Goal: Task Accomplishment & Management: Contribute content

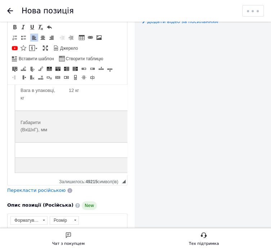
scroll to position [634, 0]
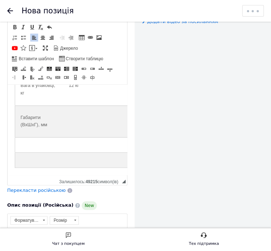
click at [91, 121] on td "Редактор, 7363F25D-98C9-457B-9422-3B8CEC79A907" at bounding box center [97, 121] width 68 height 32
click at [32, 139] on td "Редактор, 7363F25D-98C9-457B-9422-3B8CEC79A907" at bounding box center [39, 144] width 49 height 15
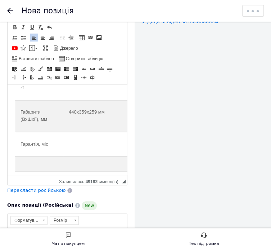
click at [79, 149] on td "Редактор, 7363F25D-98C9-457B-9422-3B8CEC79A907" at bounding box center [97, 144] width 68 height 24
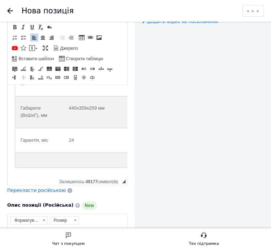
scroll to position [644, 0]
click at [33, 158] on td "Редактор, 7363F25D-98C9-457B-9422-3B8CEC79A907" at bounding box center [39, 159] width 49 height 15
click at [94, 164] on td "Редактор, 7363F25D-98C9-457B-9422-3B8CEC79A907" at bounding box center [97, 159] width 68 height 15
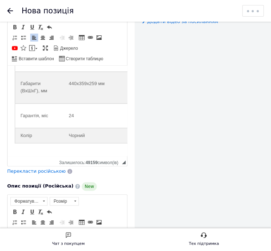
scroll to position [653, 0]
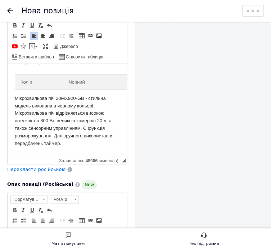
scroll to position [108, 0]
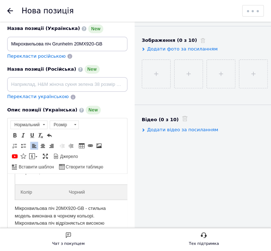
click at [48, 96] on span "Перекласти українською" at bounding box center [38, 96] width 62 height 5
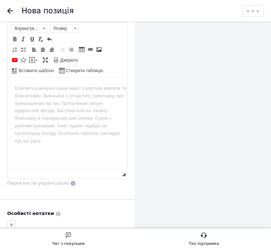
scroll to position [396, 0]
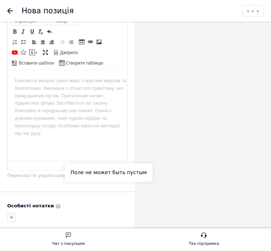
click at [40, 175] on span "Перекласти українською" at bounding box center [38, 175] width 62 height 5
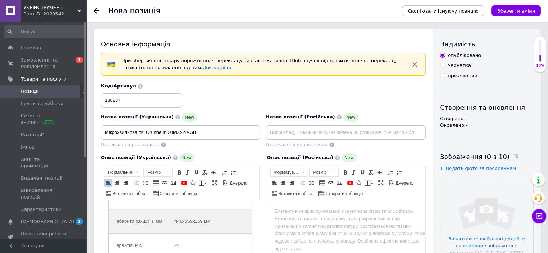
scroll to position [581, 0]
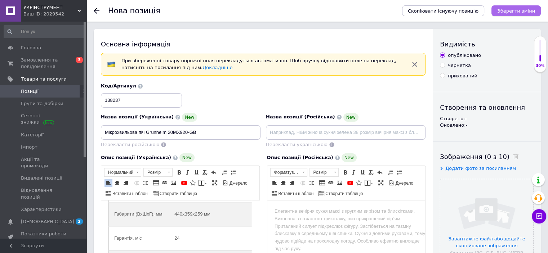
click at [271, 13] on icon "Зберегти зміни" at bounding box center [516, 10] width 38 height 5
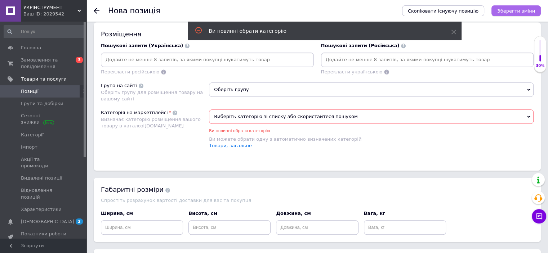
scroll to position [453, 0]
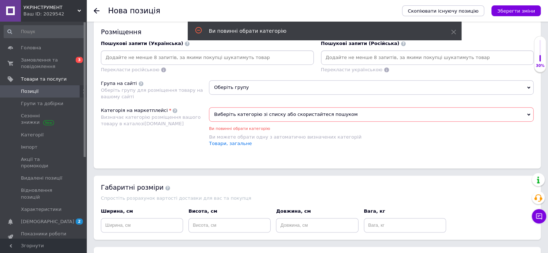
click at [258, 91] on span "Оберіть групу" at bounding box center [371, 87] width 325 height 14
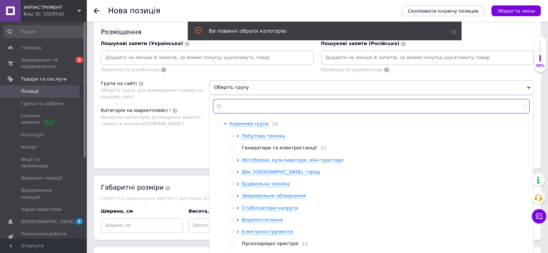
click at [271, 109] on input "text" at bounding box center [371, 106] width 317 height 14
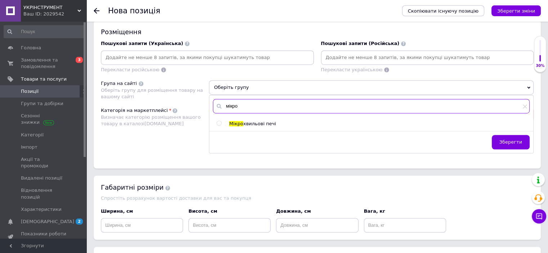
type input "мікро"
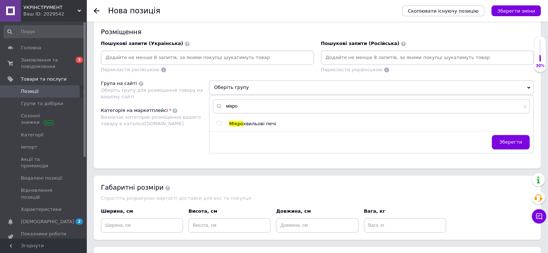
click at [219, 121] on input "radio" at bounding box center [218, 123] width 5 height 5
radio input "true"
click at [271, 139] on span "Зберегти" at bounding box center [510, 141] width 23 height 5
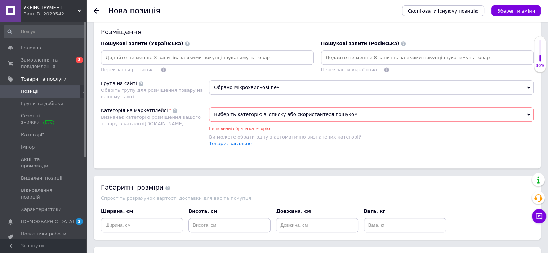
click at [271, 113] on span "Виберіть категорію зі списку або скористайтеся пошуком" at bounding box center [371, 114] width 325 height 14
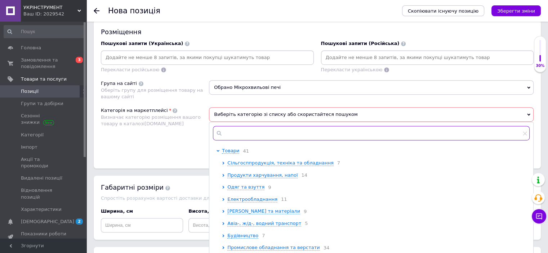
click at [271, 130] on input "text" at bounding box center [371, 133] width 317 height 14
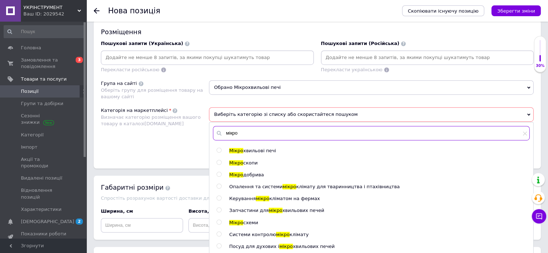
type input "мікро"
click at [219, 149] on input "radio" at bounding box center [218, 150] width 5 height 5
radio input "true"
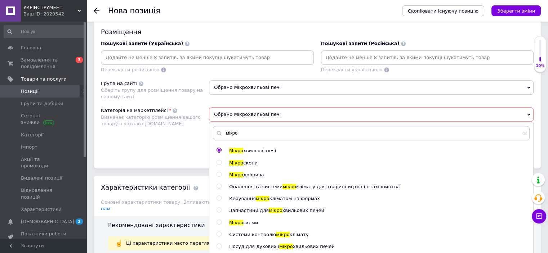
click at [271, 102] on div "Розміщення Пошукові запити (Українська) Перекласти російською Пошукові запити (…" at bounding box center [317, 94] width 447 height 148
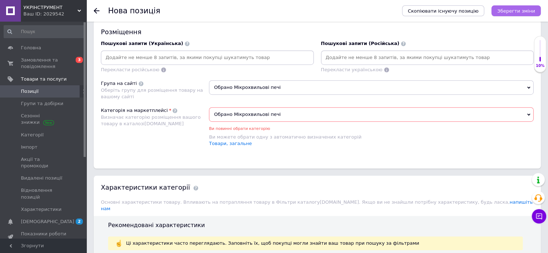
click at [271, 8] on icon "Зберегти зміни" at bounding box center [516, 10] width 38 height 5
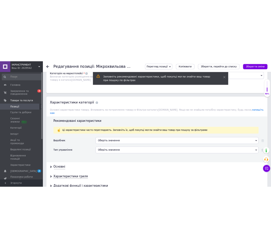
scroll to position [576, 0]
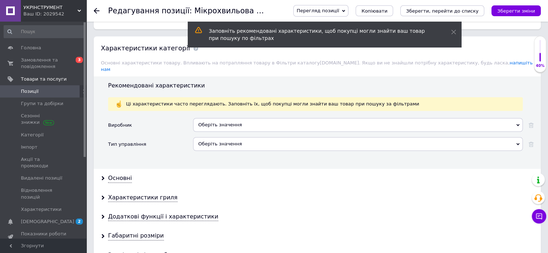
click at [225, 120] on div "Оберіть значення" at bounding box center [358, 125] width 330 height 14
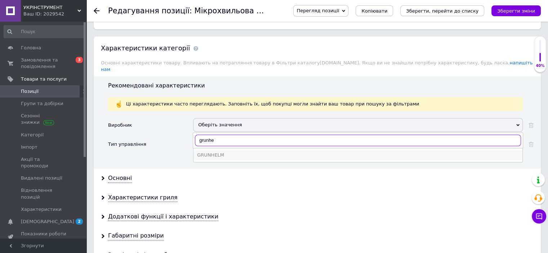
type input "grunhe"
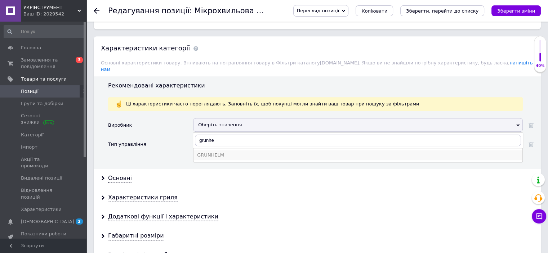
click at [223, 152] on div "GRUNHELM" at bounding box center [358, 155] width 322 height 6
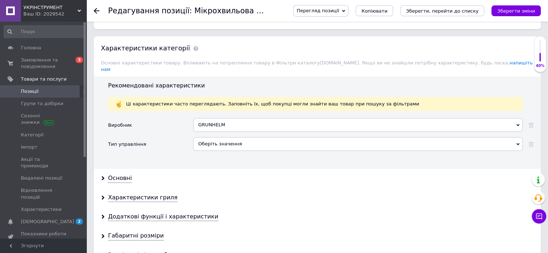
click at [222, 138] on div "Оберіть значення" at bounding box center [358, 144] width 330 height 14
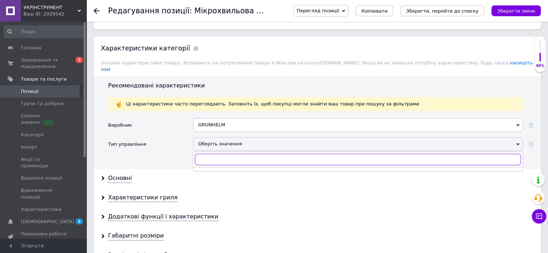
click at [234, 154] on input "text" at bounding box center [358, 160] width 326 height 12
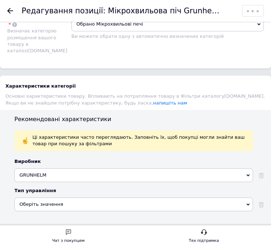
scroll to position [1008, 0]
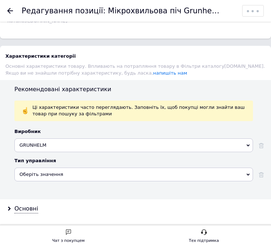
click at [101, 167] on div "Оберіть значення" at bounding box center [133, 174] width 238 height 14
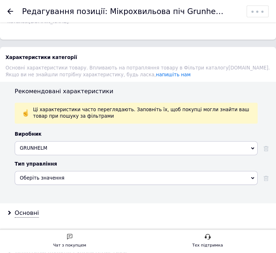
scroll to position [0, 0]
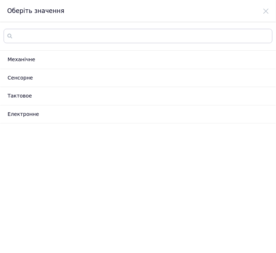
click at [56, 116] on li "Електронне" at bounding box center [138, 115] width 276 height 18
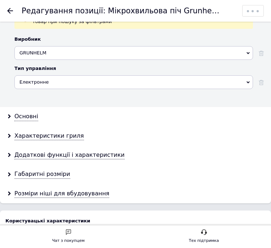
scroll to position [1094, 0]
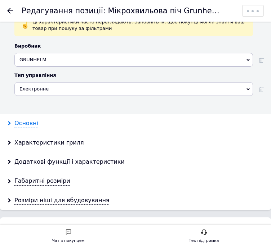
click at [32, 121] on div "Основні" at bounding box center [26, 123] width 24 height 8
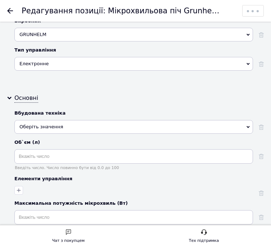
scroll to position [1130, 0]
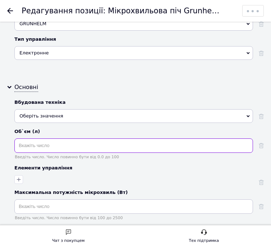
click at [94, 146] on input "text" at bounding box center [133, 145] width 238 height 14
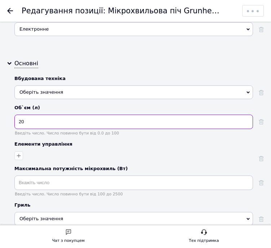
scroll to position [1166, 0]
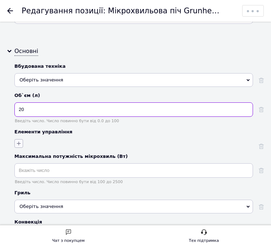
type input "20"
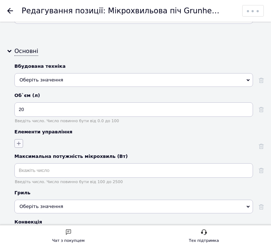
click at [18, 140] on icon "button" at bounding box center [19, 143] width 6 height 6
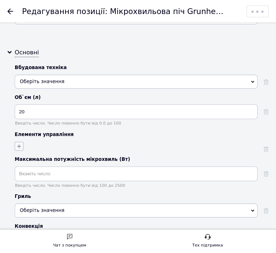
scroll to position [0, 0]
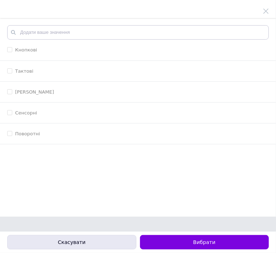
click at [107, 239] on button "Скасувати" at bounding box center [71, 242] width 129 height 14
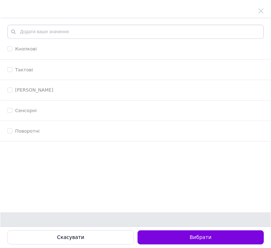
scroll to position [1166, 0]
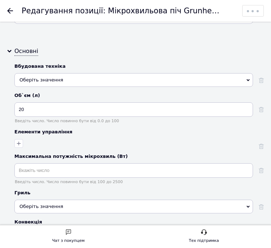
click at [135, 74] on div "Оберіть значення" at bounding box center [133, 80] width 238 height 14
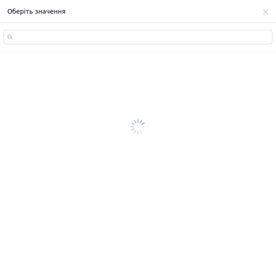
scroll to position [0, 0]
click at [265, 14] on icon at bounding box center [266, 11] width 6 height 6
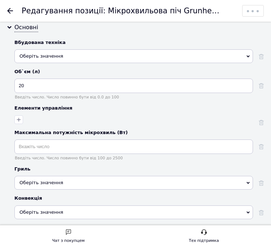
scroll to position [1202, 0]
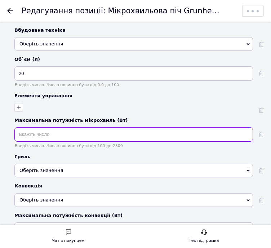
click at [134, 128] on input "text" at bounding box center [133, 134] width 238 height 14
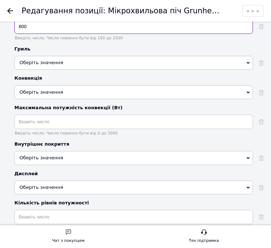
scroll to position [1310, 0]
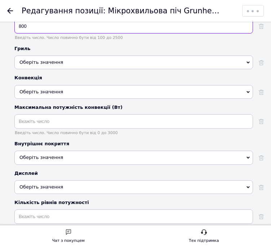
type input "800"
click at [97, 151] on div "Оберіть значення" at bounding box center [133, 158] width 238 height 14
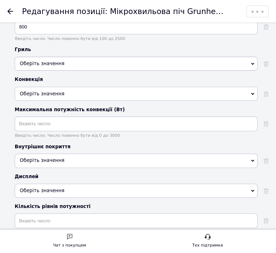
scroll to position [0, 0]
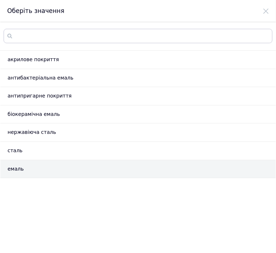
click at [55, 170] on li "емаль" at bounding box center [138, 169] width 276 height 18
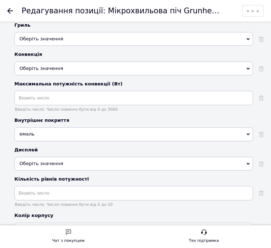
scroll to position [1346, 0]
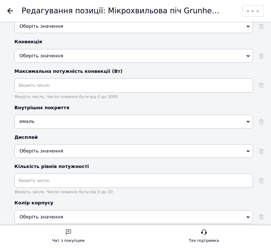
click at [78, 145] on span "Оберіть значення" at bounding box center [133, 151] width 238 height 14
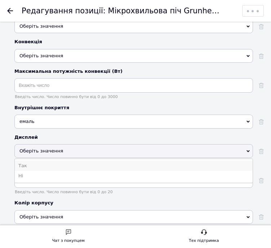
click at [73, 161] on li "Так" at bounding box center [134, 166] width 238 height 10
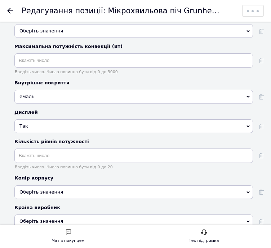
scroll to position [1382, 0]
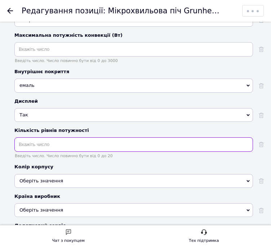
click at [160, 142] on input "text" at bounding box center [133, 144] width 238 height 14
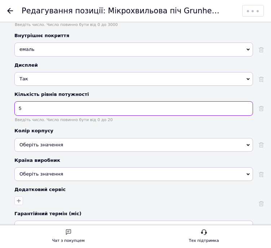
scroll to position [1454, 0]
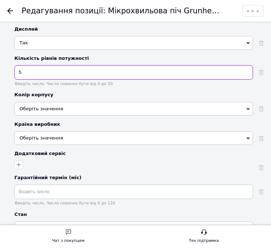
type input "5"
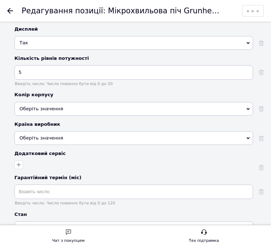
click at [65, 102] on div "Оберіть значення" at bounding box center [133, 109] width 238 height 14
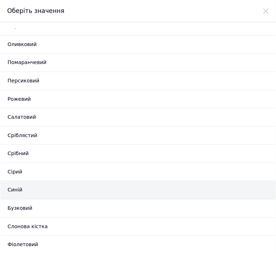
scroll to position [280, 0]
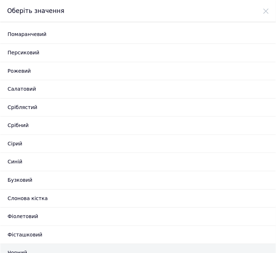
click at [62, 246] on li "Чорний" at bounding box center [138, 253] width 276 height 18
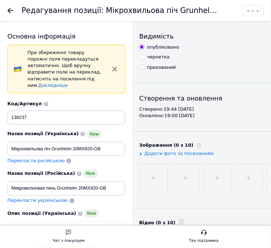
scroll to position [1454, 0]
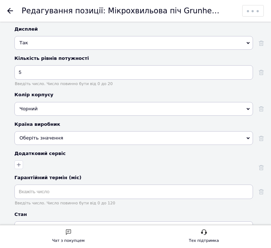
click at [10, 158] on div "Основні Вбудована техніка Оберіть значення Об`єм (л) 20 Введіть число. Число по…" at bounding box center [135, 3] width 271 height 499
click at [16, 162] on icon "button" at bounding box center [19, 165] width 6 height 6
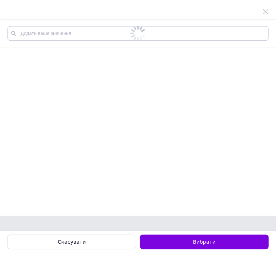
scroll to position [0, 0]
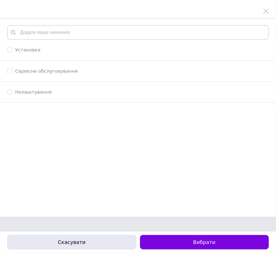
click at [61, 236] on button "Скасувати" at bounding box center [71, 242] width 129 height 14
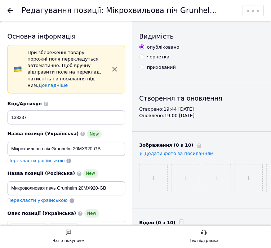
scroll to position [1454, 0]
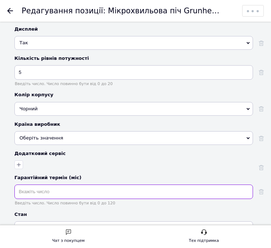
click at [70, 184] on input "text" at bounding box center [133, 191] width 238 height 14
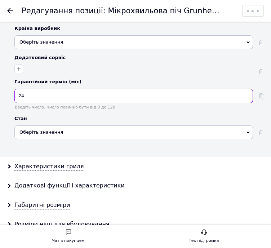
scroll to position [1562, 0]
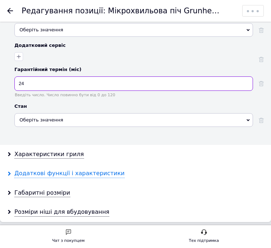
type input "24"
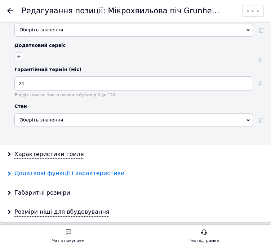
click at [81, 169] on div "Додаткові функції і характеристики" at bounding box center [69, 173] width 110 height 8
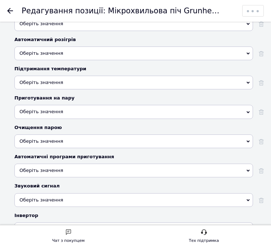
scroll to position [1814, 0]
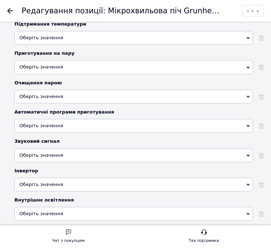
click at [190, 148] on span "Оберіть значення" at bounding box center [133, 155] width 238 height 14
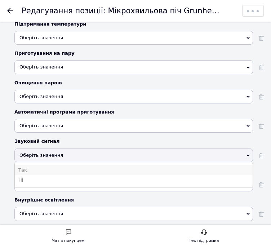
click at [100, 165] on li "Так" at bounding box center [134, 170] width 238 height 10
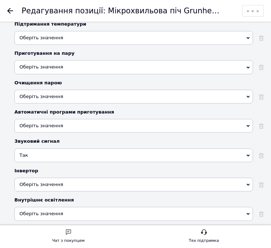
scroll to position [1850, 0]
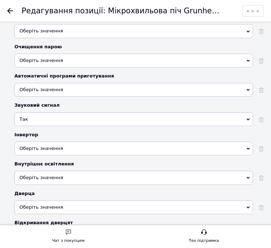
click at [130, 171] on span "Оберіть значення" at bounding box center [133, 178] width 238 height 14
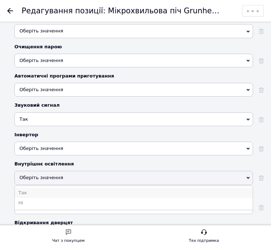
click at [126, 188] on li "Так" at bounding box center [134, 193] width 238 height 10
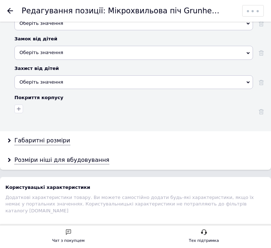
scroll to position [2066, 0]
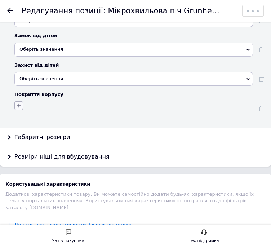
click at [15, 101] on button "button" at bounding box center [18, 105] width 9 height 9
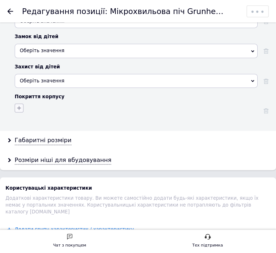
scroll to position [0, 0]
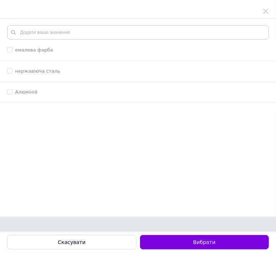
click at [65, 50] on div "емалева фарба" at bounding box center [138, 50] width 262 height 6
checkbox фарба "true"
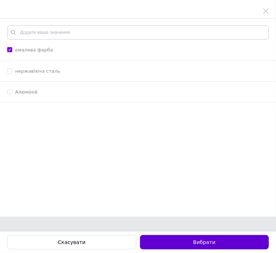
click at [202, 243] on button "Вибрати" at bounding box center [204, 242] width 129 height 14
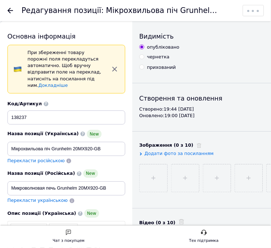
scroll to position [2066, 0]
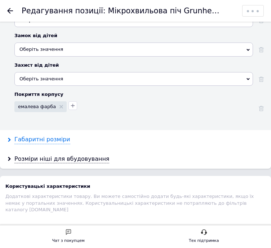
click at [42, 135] on div "Габаритні розміри" at bounding box center [42, 139] width 56 height 8
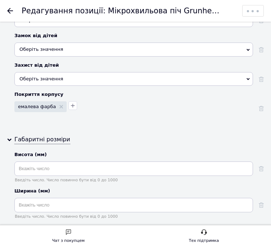
scroll to position [2138, 0]
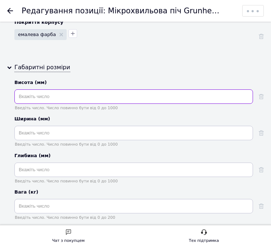
click at [111, 90] on input "text" at bounding box center [133, 96] width 238 height 14
type input "440"
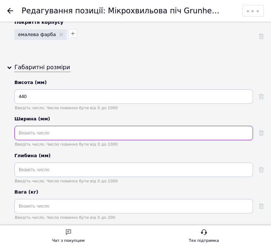
click at [67, 129] on input "text" at bounding box center [133, 133] width 238 height 14
type input "359"
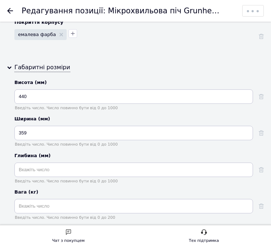
click at [64, 168] on div "Введіть число. Число повинно бути від 0 до 1000" at bounding box center [133, 172] width 238 height 21
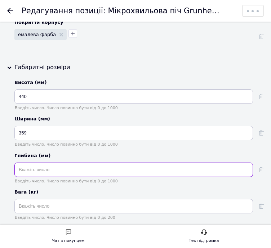
click at [67, 163] on input "text" at bounding box center [133, 169] width 238 height 14
type input "259"
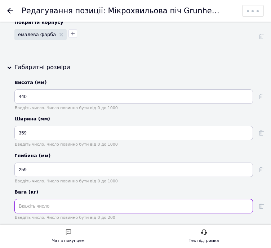
click at [70, 199] on input "text" at bounding box center [133, 206] width 238 height 14
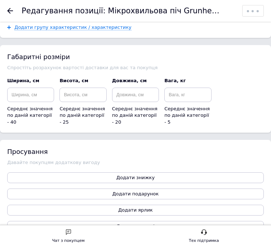
scroll to position [2390, 0]
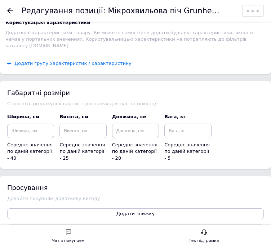
type input "12"
click at [37, 124] on input at bounding box center [30, 131] width 47 height 14
type input "359"
click at [92, 124] on input at bounding box center [82, 131] width 47 height 14
type input "440"
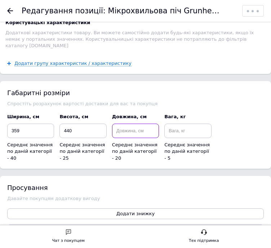
click at [146, 124] on input at bounding box center [135, 131] width 47 height 14
type input "259"
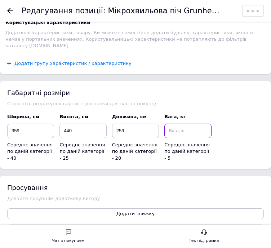
click at [203, 124] on input at bounding box center [187, 131] width 47 height 14
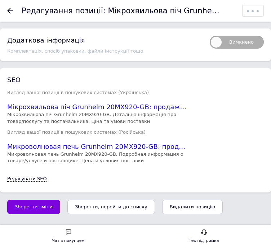
scroll to position [2651, 0]
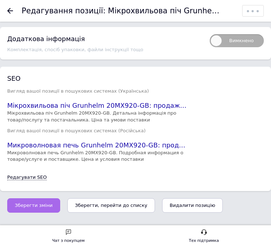
type input "12"
click at [39, 202] on span "Зберегти зміни" at bounding box center [34, 204] width 38 height 5
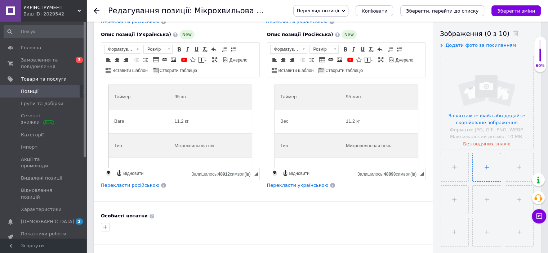
scroll to position [87, 0]
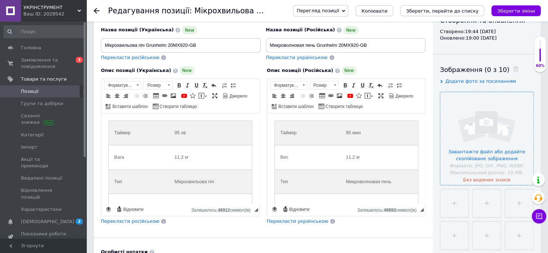
click at [271, 157] on input "file" at bounding box center [486, 138] width 93 height 93
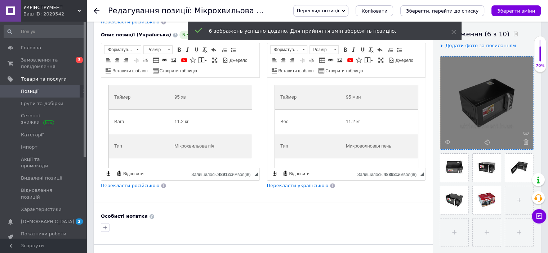
scroll to position [123, 0]
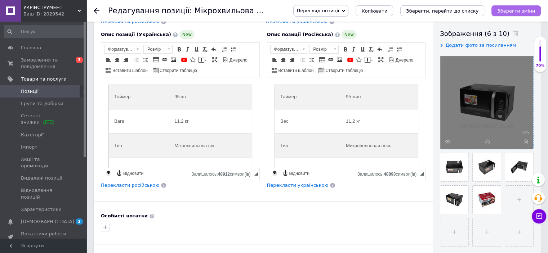
click at [271, 10] on icon "Зберегти зміни" at bounding box center [516, 10] width 38 height 5
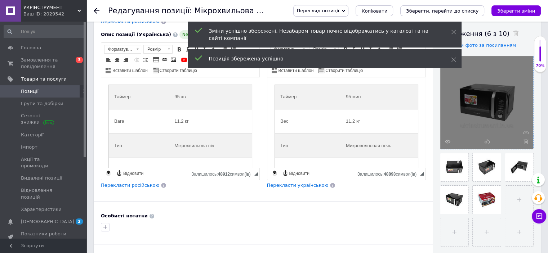
click at [56, 92] on span "Позиції" at bounding box center [44, 91] width 46 height 6
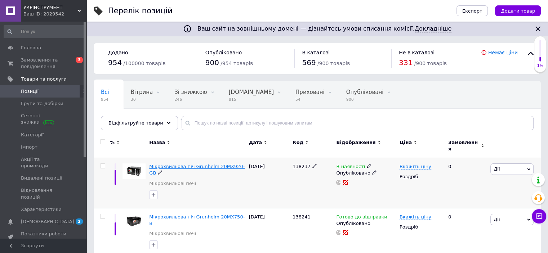
click at [210, 164] on span "Мікрохвильова піч Grunhelm 20MX920-GB" at bounding box center [196, 170] width 95 height 12
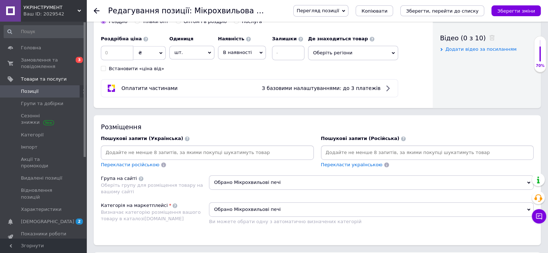
scroll to position [288, 0]
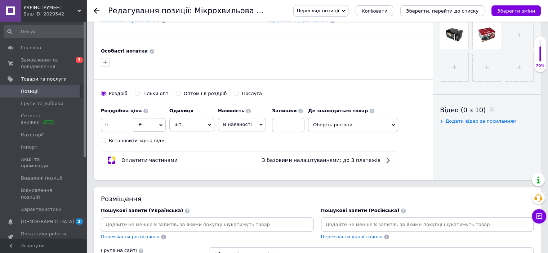
click at [242, 122] on span "В наявності" at bounding box center [237, 124] width 29 height 5
click at [238, 166] on li "Готово до відправки" at bounding box center [241, 169] width 47 height 17
click at [271, 126] on span "Оберіть регіони" at bounding box center [372, 125] width 90 height 14
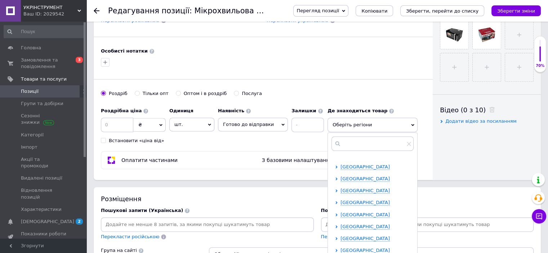
scroll to position [72, 0]
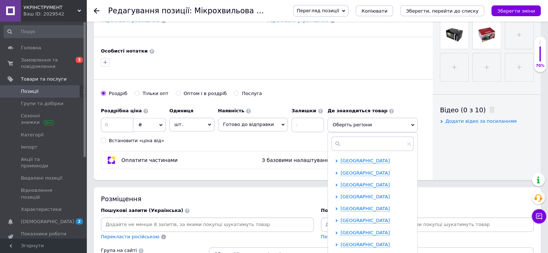
click at [271, 194] on span "[GEOGRAPHIC_DATA]" at bounding box center [364, 196] width 49 height 5
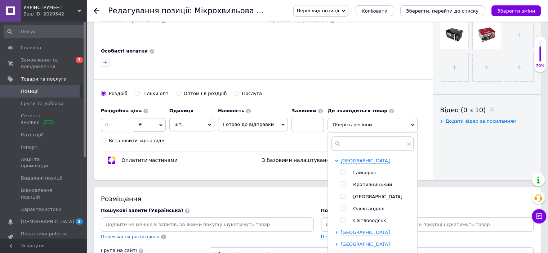
click at [271, 185] on span "Кропивницький" at bounding box center [372, 184] width 39 height 5
checkbox input "true"
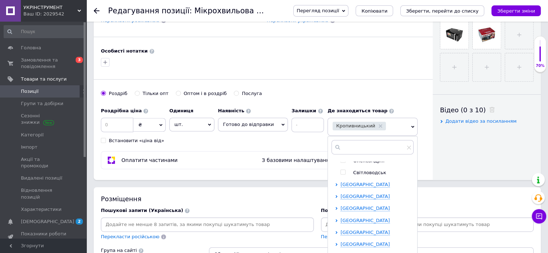
scroll to position [208, 0]
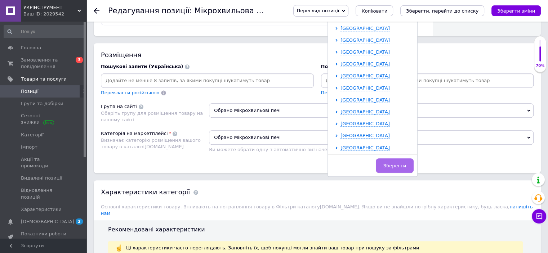
click at [271, 164] on button "Зберегти" at bounding box center [395, 165] width 38 height 14
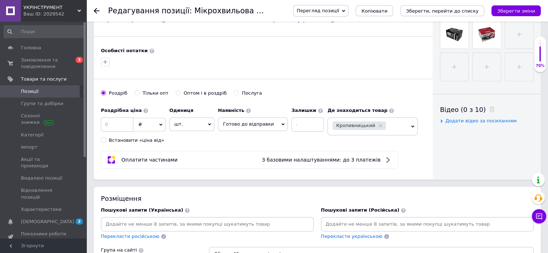
scroll to position [288, 0]
click at [271, 15] on button "Зберегти зміни" at bounding box center [515, 10] width 49 height 11
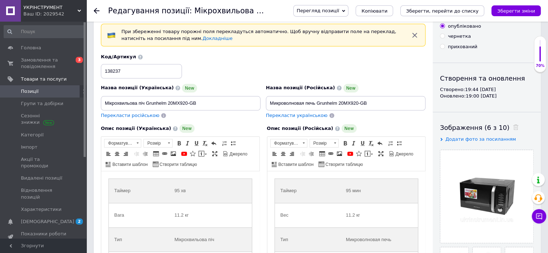
scroll to position [0, 0]
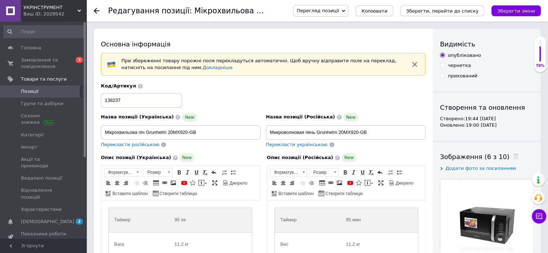
click at [56, 89] on span "Позиції" at bounding box center [44, 91] width 46 height 6
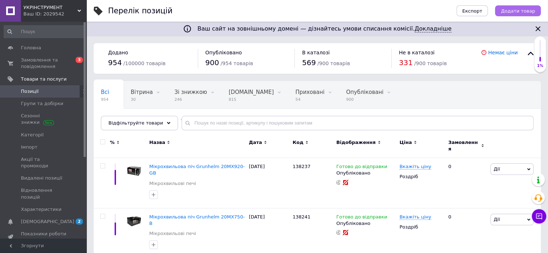
click at [271, 11] on span "Додати товар" at bounding box center [518, 10] width 34 height 5
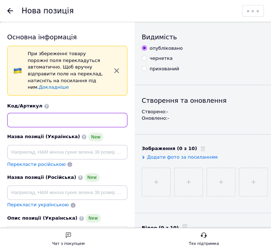
click at [27, 113] on input at bounding box center [67, 120] width 120 height 14
paste input "101558"
type input "101558"
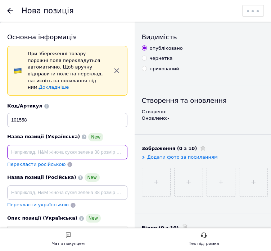
click at [77, 148] on input at bounding box center [67, 152] width 120 height 14
paste input "Мікрохвильова піч GRUNHELM 23MX723-B"
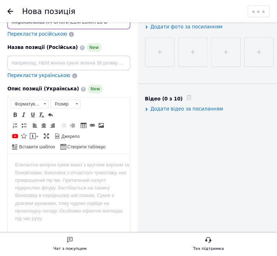
scroll to position [144, 0]
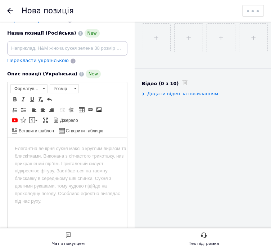
type input "Мікрохвильова піч GRUNHELM 23MX723-B"
click at [77, 129] on span "Створити таблицю" at bounding box center [84, 131] width 39 height 6
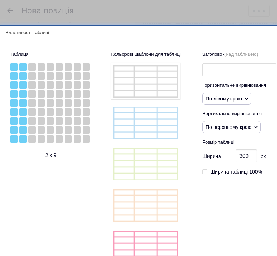
click at [22, 140] on div at bounding box center [22, 138] width 7 height 7
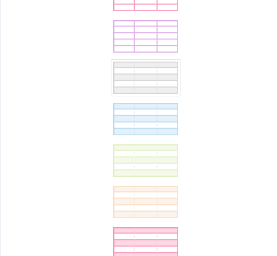
click at [172, 87] on img at bounding box center [145, 78] width 68 height 36
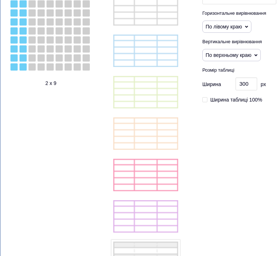
click at [206, 101] on icon at bounding box center [204, 99] width 5 height 5
click at [206, 101] on input "Ширина таблиці 100%" at bounding box center [204, 99] width 5 height 5
checkbox input "true"
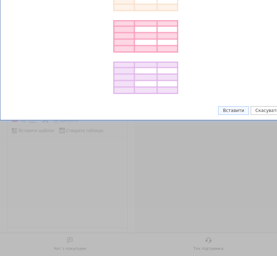
scroll to position [720, 0]
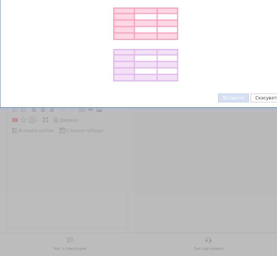
click at [246, 97] on button "Вставити" at bounding box center [233, 98] width 31 height 9
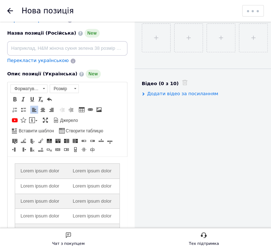
scroll to position [0, 0]
click at [35, 169] on td "Lorem ipsum dolor" at bounding box center [41, 171] width 53 height 15
click at [74, 174] on td "Lorem ipsum dolor" at bounding box center [93, 171] width 53 height 15
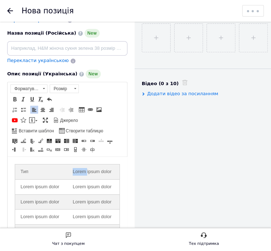
click at [74, 174] on td "Lorem ipsum dolor" at bounding box center [93, 171] width 53 height 15
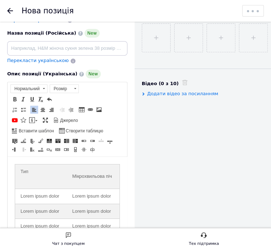
click at [34, 173] on td "Тип" at bounding box center [41, 176] width 52 height 24
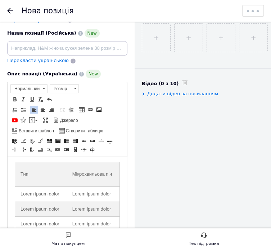
scroll to position [36, 0]
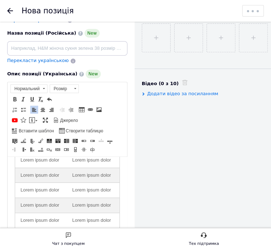
click at [37, 167] on td "Lorem ipsum dolor" at bounding box center [41, 159] width 52 height 15
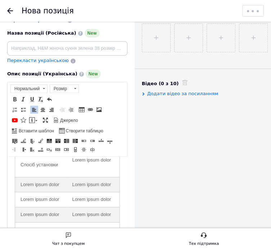
click at [79, 167] on td "Lorem ipsum dolor" at bounding box center [93, 164] width 53 height 24
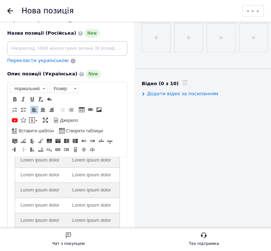
scroll to position [72, 0]
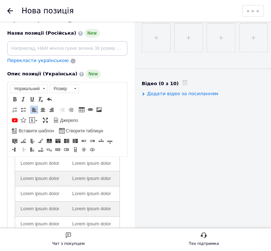
click at [38, 156] on td "Lorem ipsum dolor" at bounding box center [41, 148] width 52 height 15
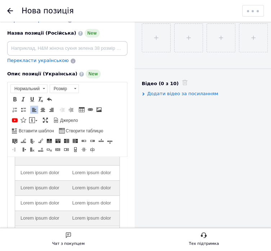
click at [67, 165] on td "Lorem ipsum dolor" at bounding box center [93, 153] width 53 height 24
click at [35, 180] on td "Lorem ipsum dolor" at bounding box center [41, 172] width 52 height 15
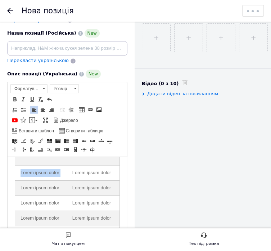
click at [35, 180] on td "Lorem ipsum dolor" at bounding box center [41, 172] width 52 height 15
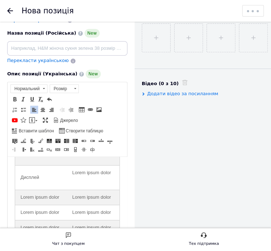
click at [76, 190] on td "Lorem ipsum dolor" at bounding box center [93, 177] width 53 height 24
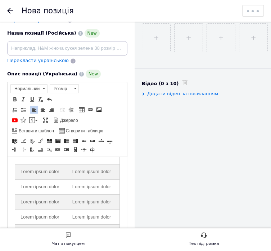
scroll to position [130, 0]
click at [43, 164] on td "Lorem ipsum dolor" at bounding box center [41, 171] width 52 height 15
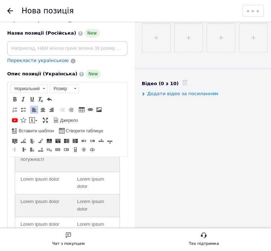
scroll to position [122, 0]
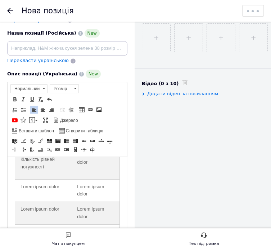
click at [73, 165] on td "Lorem ipsum dolor" at bounding box center [96, 163] width 48 height 32
click at [37, 202] on td "Lorem ipsum dolor" at bounding box center [43, 190] width 57 height 23
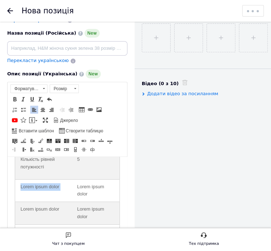
click at [37, 202] on td "Lorem ipsum dolor" at bounding box center [43, 190] width 57 height 23
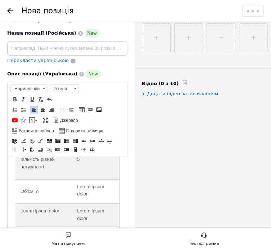
click at [74, 203] on td "Lorem ipsum dolor" at bounding box center [96, 191] width 48 height 24
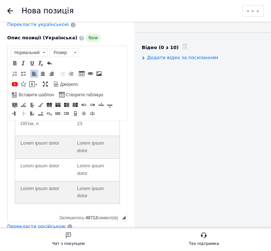
scroll to position [216, 0]
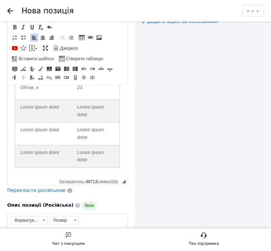
click at [26, 103] on td "Lorem ipsum dolor" at bounding box center [43, 111] width 57 height 23
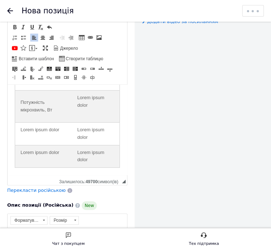
click at [72, 111] on td "Lorem ipsum dolor" at bounding box center [96, 106] width 48 height 32
click at [27, 135] on td "Lorem ipsum dolor" at bounding box center [43, 133] width 57 height 23
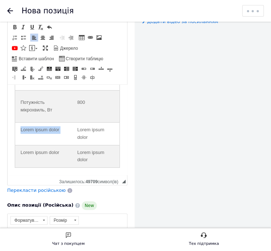
click at [27, 135] on td "Lorem ipsum dolor" at bounding box center [43, 133] width 57 height 23
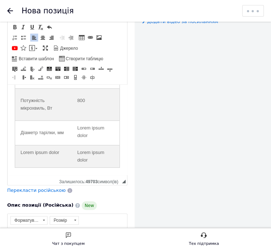
click at [72, 138] on td "Lorem ipsum dolor" at bounding box center [96, 132] width 48 height 24
click at [31, 158] on td "Lorem ipsum dolor" at bounding box center [43, 156] width 57 height 23
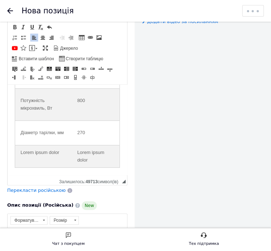
click at [31, 158] on td "Lorem ipsum dolor" at bounding box center [43, 156] width 57 height 23
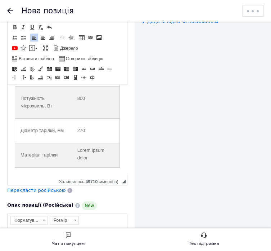
click at [72, 155] on td "Lorem ipsum dolor" at bounding box center [96, 155] width 48 height 24
click at [59, 69] on span at bounding box center [58, 69] width 6 height 6
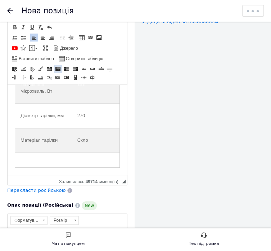
click at [59, 69] on span at bounding box center [58, 69] width 6 height 6
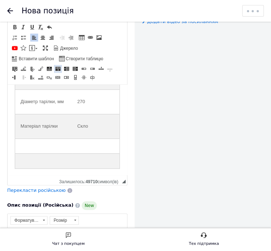
click at [59, 69] on span at bounding box center [58, 69] width 6 height 6
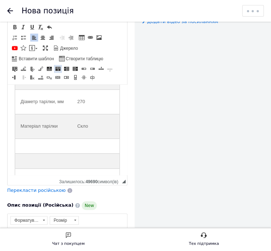
click at [59, 69] on span at bounding box center [58, 69] width 6 height 6
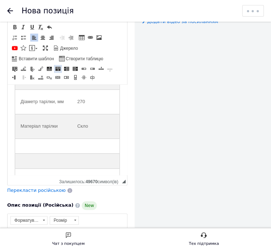
click at [59, 69] on span at bounding box center [58, 69] width 6 height 6
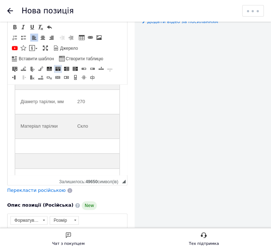
click at [59, 69] on span at bounding box center [58, 69] width 6 height 6
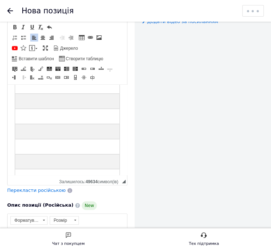
scroll to position [268, 0]
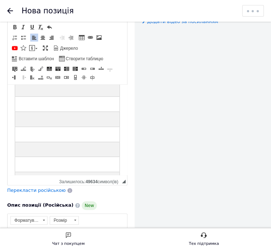
drag, startPoint x: 25, startPoint y: 102, endPoint x: 31, endPoint y: 101, distance: 5.9
click at [25, 81] on td "Редактор, 4EF8A521-48E5-4F8D-AB65-3C0725FA5EE4" at bounding box center [43, 73] width 57 height 15
click at [28, 81] on td "Редактор, 4EF8A521-48E5-4F8D-AB65-3C0725FA5EE4" at bounding box center [43, 73] width 57 height 15
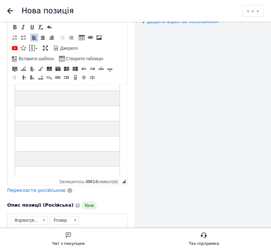
click at [91, 91] on td "Редактор, 4EF8A521-48E5-4F8D-AB65-3C0725FA5EE4" at bounding box center [96, 78] width 48 height 24
click at [36, 106] on td "Редактор, 4EF8A521-48E5-4F8D-AB65-3C0725FA5EE4" at bounding box center [43, 98] width 57 height 15
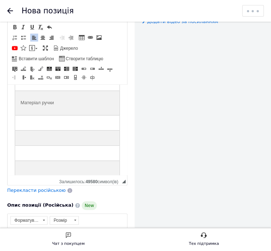
click at [84, 115] on td "Редактор, 4EF8A521-48E5-4F8D-AB65-3C0725FA5EE4" at bounding box center [96, 103] width 48 height 24
click at [27, 130] on td "Редактор, 4EF8A521-48E5-4F8D-AB65-3C0725FA5EE4" at bounding box center [43, 122] width 57 height 15
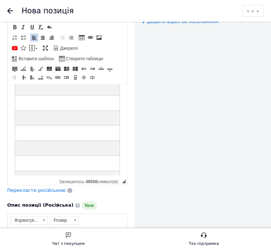
scroll to position [340, 0]
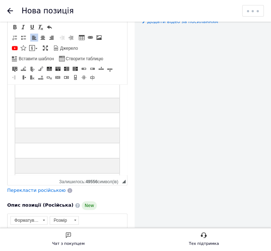
click at [75, 68] on td "Редактор, 4EF8A521-48E5-4F8D-AB65-3C0725FA5EE4" at bounding box center [96, 55] width 46 height 24
click at [31, 82] on td "Редактор, 4EF8A521-48E5-4F8D-AB65-3C0725FA5EE4" at bounding box center [44, 74] width 58 height 15
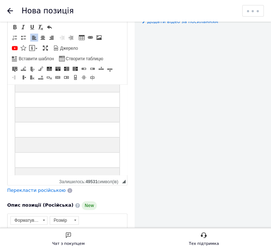
click at [91, 92] on td "Редактор, 4EF8A521-48E5-4F8D-AB65-3C0725FA5EE4" at bounding box center [96, 79] width 46 height 24
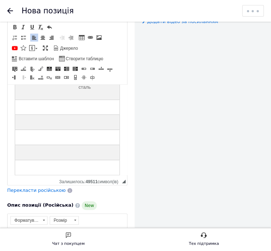
click at [46, 115] on td "Редактор, 4EF8A521-48E5-4F8D-AB65-3C0725FA5EE4" at bounding box center [44, 106] width 58 height 15
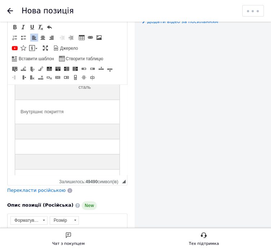
click at [73, 124] on td "Редактор, 4EF8A521-48E5-4F8D-AB65-3C0725FA5EE4" at bounding box center [96, 111] width 46 height 24
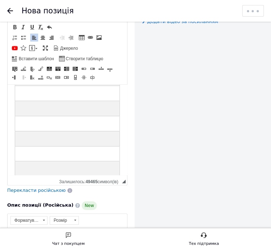
scroll to position [427, 0]
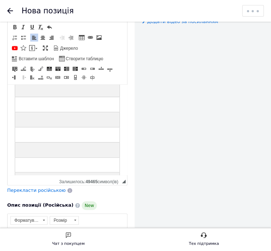
click at [34, 67] on td "Редактор, 4EF8A521-48E5-4F8D-AB65-3C0725FA5EE4" at bounding box center [43, 59] width 56 height 15
click at [33, 67] on td "Редактор, 4EF8A521-48E5-4F8D-AB65-3C0725FA5EE4" at bounding box center [43, 59] width 56 height 15
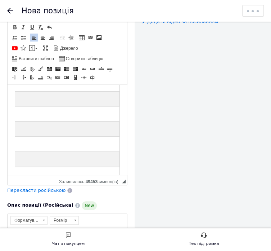
click at [91, 76] on td "Редактор, 4EF8A521-48E5-4F8D-AB65-3C0725FA5EE4" at bounding box center [95, 64] width 49 height 24
click at [39, 91] on td "Редактор, 4EF8A521-48E5-4F8D-AB65-3C0725FA5EE4" at bounding box center [43, 83] width 56 height 15
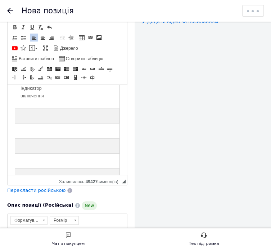
click at [71, 108] on td "Редактор, 4EF8A521-48E5-4F8D-AB65-3C0725FA5EE4" at bounding box center [95, 92] width 49 height 32
click at [27, 123] on td "Редактор, 4EF8A521-48E5-4F8D-AB65-3C0725FA5EE4" at bounding box center [43, 115] width 56 height 15
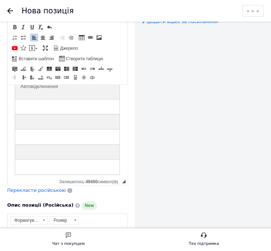
scroll to position [462, 0]
click at [84, 98] on td "Редактор, 4EF8A521-48E5-4F8D-AB65-3C0725FA5EE4" at bounding box center [95, 85] width 49 height 24
click at [28, 113] on td "Редактор, 4EF8A521-48E5-4F8D-AB65-3C0725FA5EE4" at bounding box center [43, 105] width 56 height 15
click at [74, 113] on td "Редактор, 4EF8A521-48E5-4F8D-AB65-3C0725FA5EE4" at bounding box center [95, 105] width 49 height 15
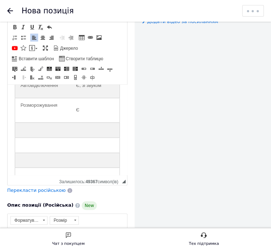
click at [58, 120] on td "Розморожування" at bounding box center [43, 110] width 56 height 24
click at [34, 137] on td "Редактор, 4EF8A521-48E5-4F8D-AB65-3C0725FA5EE4" at bounding box center [43, 129] width 56 height 15
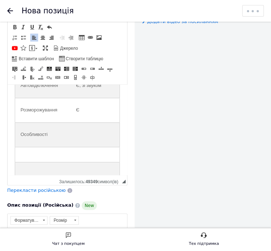
click at [87, 147] on td "Редактор, 4EF8A521-48E5-4F8D-AB65-3C0725FA5EE4" at bounding box center [95, 134] width 49 height 24
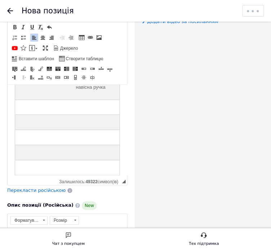
scroll to position [534, 0]
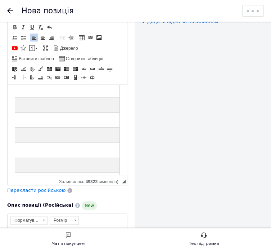
click at [34, 97] on td "Редактор, 4EF8A521-48E5-4F8D-AB65-3C0725FA5EE4" at bounding box center [42, 89] width 55 height 15
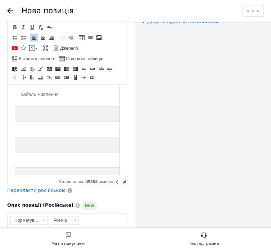
click at [99, 106] on td "Редактор, 4EF8A521-48E5-4F8D-AB65-3C0725FA5EE4" at bounding box center [95, 94] width 49 height 24
click at [45, 122] on td "Редактор, 4EF8A521-48E5-4F8D-AB65-3C0725FA5EE4" at bounding box center [42, 114] width 55 height 15
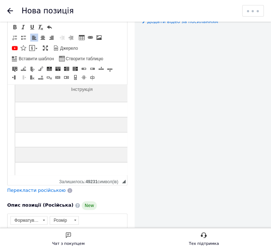
scroll to position [606, 0]
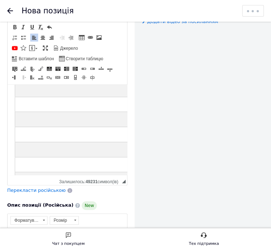
click at [30, 81] on td "Редактор, 4EF8A521-48E5-4F8D-AB65-3C0725FA5EE4" at bounding box center [40, 73] width 51 height 15
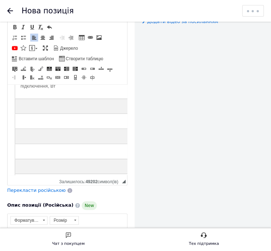
click at [74, 98] on td "Редактор, 4EF8A521-48E5-4F8D-AB65-3C0725FA5EE4" at bounding box center [100, 82] width 68 height 32
click at [38, 129] on td "Редактор, 4EF8A521-48E5-4F8D-AB65-3C0725FA5EE4" at bounding box center [40, 120] width 51 height 15
click at [39, 113] on td "Редактор, 4EF8A521-48E5-4F8D-AB65-3C0725FA5EE4" at bounding box center [40, 105] width 51 height 15
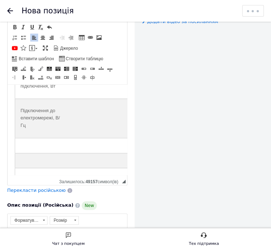
click at [92, 138] on td "Редактор, 4EF8A521-48E5-4F8D-AB65-3C0725FA5EE4" at bounding box center [100, 117] width 68 height 39
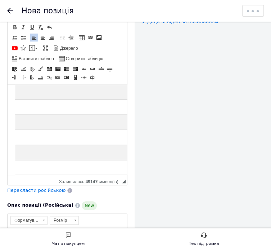
scroll to position [678, 0]
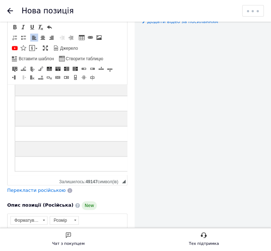
click at [28, 81] on td "Редактор, 4EF8A521-48E5-4F8D-AB65-3C0725FA5EE4" at bounding box center [40, 73] width 51 height 15
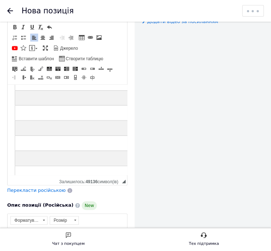
click at [97, 90] on td "Редактор, 4EF8A521-48E5-4F8D-AB65-3C0725FA5EE4" at bounding box center [100, 78] width 68 height 24
click at [29, 105] on td "Редактор, 4EF8A521-48E5-4F8D-AB65-3C0725FA5EE4" at bounding box center [40, 97] width 51 height 15
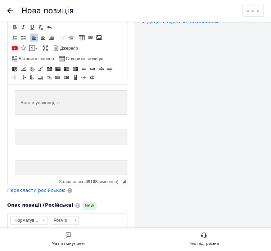
click at [84, 115] on td "Редактор, 4EF8A521-48E5-4F8D-AB65-3C0725FA5EE4" at bounding box center [100, 102] width 68 height 24
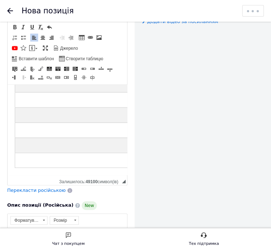
scroll to position [735, 0]
click at [18, 102] on td "Редактор, 4EF8A521-48E5-4F8D-AB65-3C0725FA5EE4" at bounding box center [40, 99] width 51 height 15
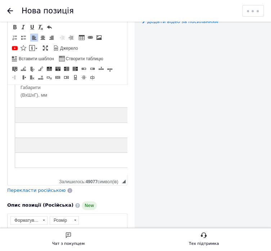
click at [87, 105] on td "Редактор, 4EF8A521-48E5-4F8D-AB65-3C0725FA5EE4" at bounding box center [100, 91] width 68 height 32
click at [39, 122] on td "Редактор, 4EF8A521-48E5-4F8D-AB65-3C0725FA5EE4" at bounding box center [40, 114] width 51 height 15
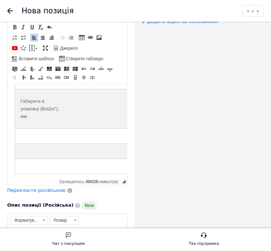
click at [89, 128] on td "Редактор, 4EF8A521-48E5-4F8D-AB65-3C0725FA5EE4" at bounding box center [100, 108] width 68 height 39
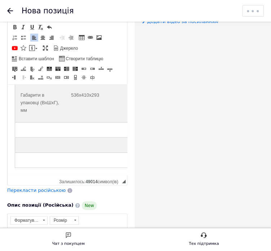
scroll to position [777, 0]
click at [35, 128] on td "Редактор, 4EF8A521-48E5-4F8D-AB65-3C0725FA5EE4" at bounding box center [40, 129] width 51 height 15
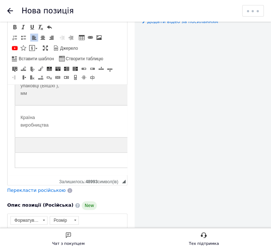
click at [84, 129] on td "Редактор, 4EF8A521-48E5-4F8D-AB65-3C0725FA5EE4" at bounding box center [100, 121] width 68 height 32
click at [32, 145] on td "Редактор, 4EF8A521-48E5-4F8D-AB65-3C0725FA5EE4" at bounding box center [40, 144] width 51 height 15
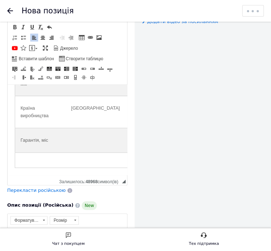
click at [70, 149] on td "Редактор, 4EF8A521-48E5-4F8D-AB65-3C0725FA5EE4" at bounding box center [100, 140] width 68 height 24
click at [30, 154] on td "Редактор, 4EF8A521-48E5-4F8D-AB65-3C0725FA5EE4" at bounding box center [40, 159] width 51 height 15
click at [78, 157] on td "Редактор, 4EF8A521-48E5-4F8D-AB65-3C0725FA5EE4" at bounding box center [100, 159] width 68 height 15
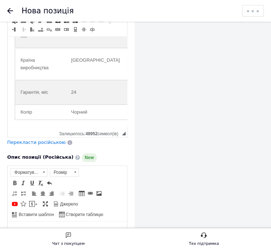
scroll to position [252, 0]
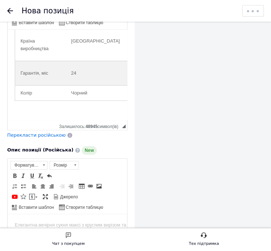
scroll to position [813, 0]
click at [23, 112] on p "Редактор, 4EF8A521-48E5-4F8D-AB65-3C0725FA5EE4" at bounding box center [67, 109] width 105 height 8
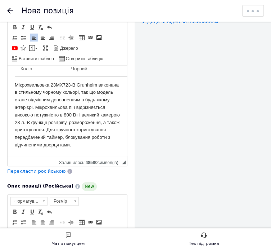
scroll to position [826, 0]
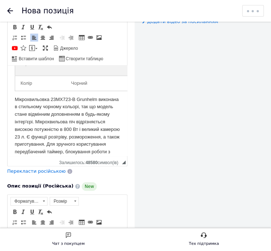
click at [15, 134] on p "Мікрохвильовка 23MX723-B Grunhelm виконана в стильному чорному кольорі, так що …" at bounding box center [67, 128] width 105 height 67
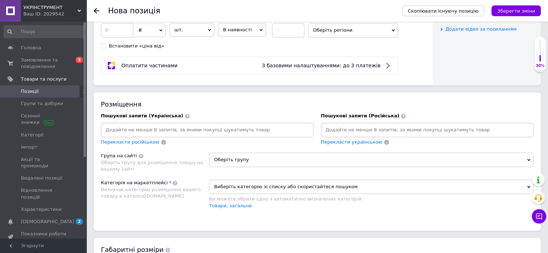
scroll to position [318, 0]
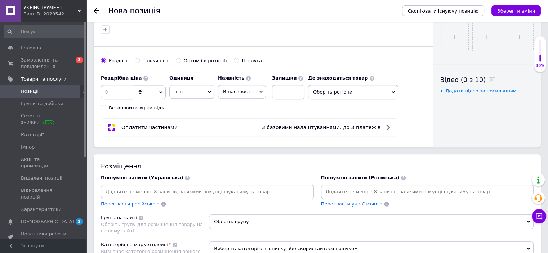
click at [246, 89] on span "В наявності" at bounding box center [237, 91] width 29 height 5
click at [241, 133] on li "Готово до відправки" at bounding box center [241, 137] width 47 height 17
click at [271, 92] on span "Оберіть регіони" at bounding box center [372, 92] width 90 height 14
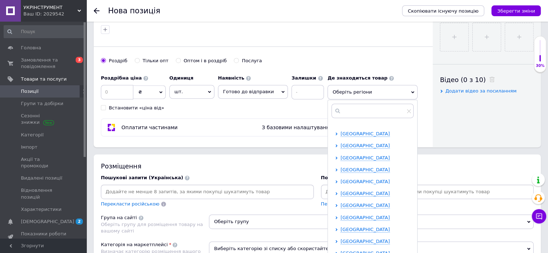
scroll to position [72, 0]
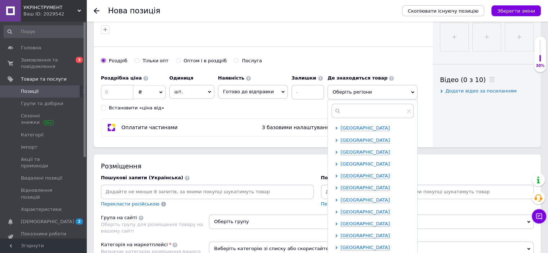
click at [271, 162] on span "[GEOGRAPHIC_DATA]" at bounding box center [364, 163] width 49 height 5
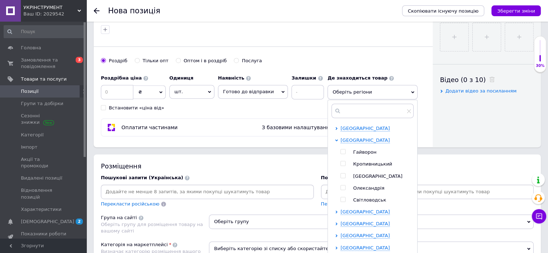
scroll to position [108, 0]
click at [271, 151] on span "Кропивницький" at bounding box center [372, 151] width 39 height 5
checkbox input "true"
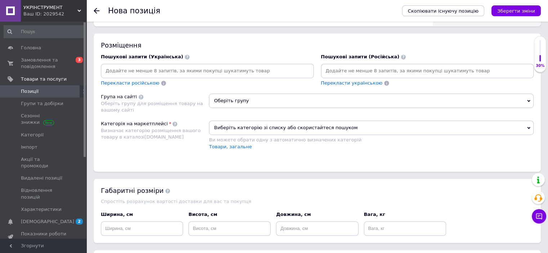
scroll to position [462, 0]
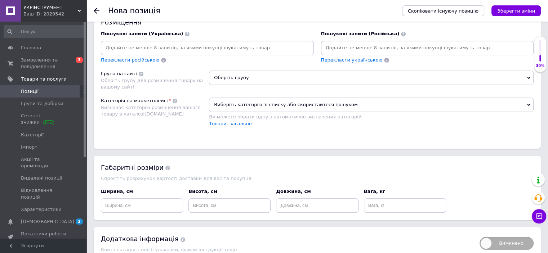
click at [254, 79] on span "Оберіть групу" at bounding box center [371, 78] width 325 height 14
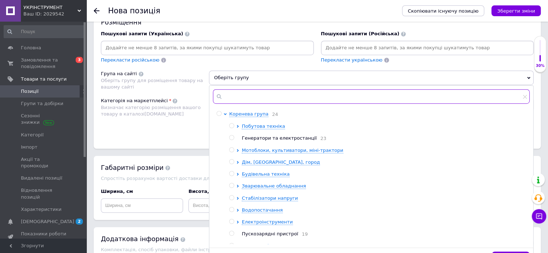
click at [271, 90] on input "text" at bounding box center [371, 96] width 317 height 14
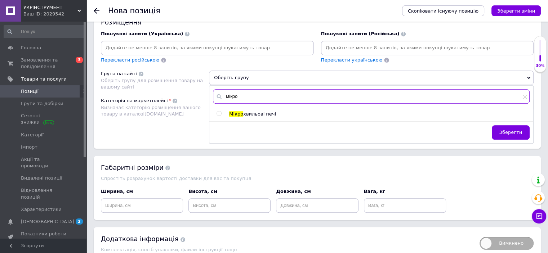
type input "мікро"
click at [271, 114] on div "Мікро хвильові печі" at bounding box center [379, 114] width 300 height 6
click at [237, 111] on span "Мікро" at bounding box center [236, 113] width 14 height 5
radio input "true"
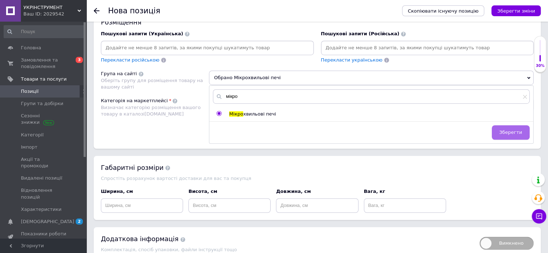
click at [271, 132] on span "Зберегти" at bounding box center [510, 132] width 23 height 5
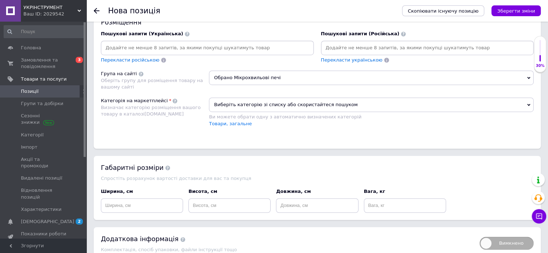
click at [256, 104] on span "Виберіть категорію зі списку або скористайтеся пошуком" at bounding box center [371, 105] width 325 height 14
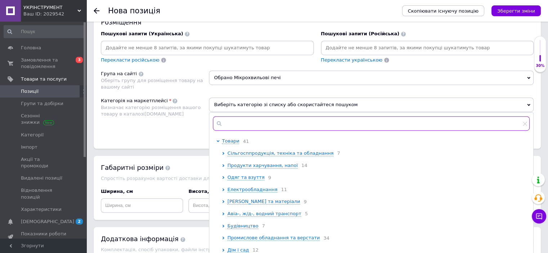
click at [253, 120] on input "text" at bounding box center [371, 123] width 317 height 14
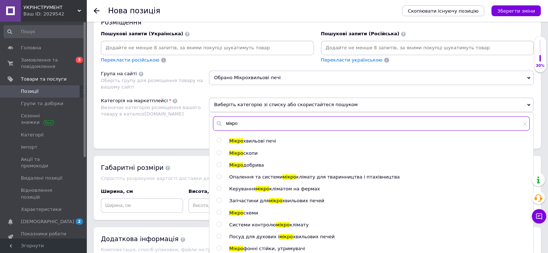
type input "мікро"
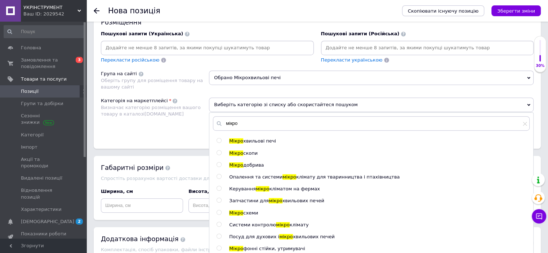
click at [218, 138] on input "radio" at bounding box center [218, 140] width 5 height 5
radio input "true"
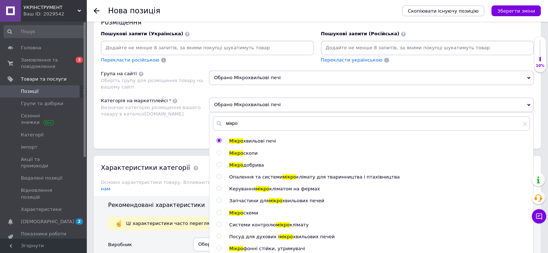
click at [271, 88] on div "Обрано Мікрохвильові печі" at bounding box center [371, 81] width 325 height 20
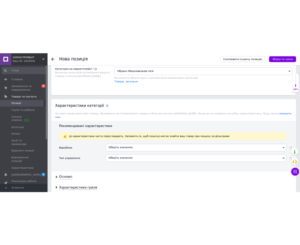
scroll to position [571, 0]
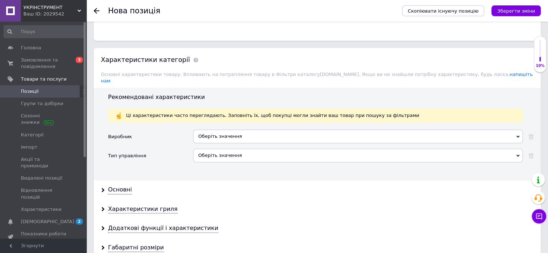
click at [259, 134] on div "Оберіть значення" at bounding box center [358, 137] width 330 height 14
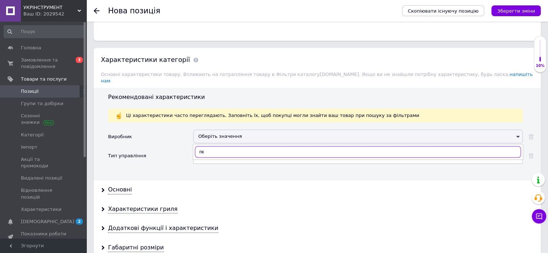
type input "п"
type input "grunhelm"
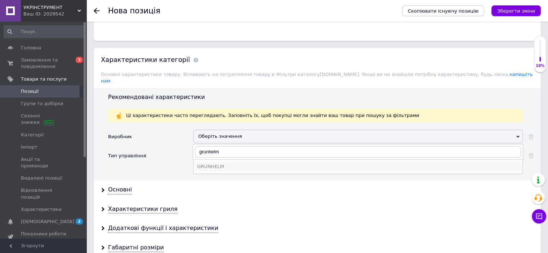
click at [233, 164] on div "GRUNHELM" at bounding box center [358, 167] width 322 height 6
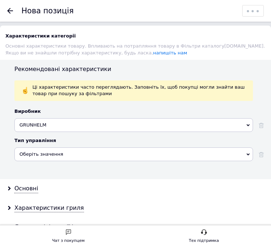
scroll to position [1039, 0]
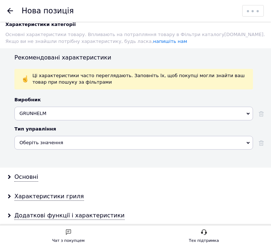
click at [98, 136] on div "Оберіть значення" at bounding box center [133, 143] width 238 height 14
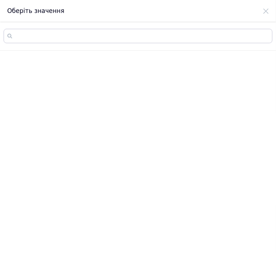
scroll to position [0, 0]
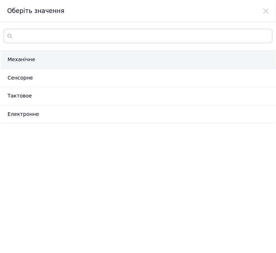
click at [69, 56] on li "Механічне" at bounding box center [138, 60] width 276 height 18
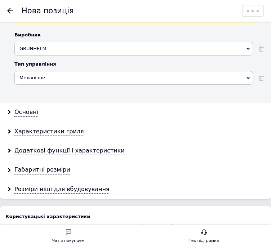
scroll to position [1111, 0]
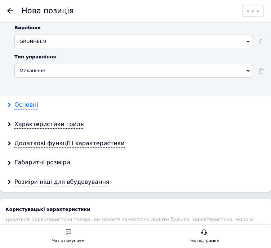
click at [16, 101] on div "Основні" at bounding box center [26, 105] width 24 height 8
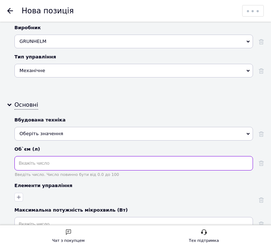
click at [125, 156] on input "text" at bounding box center [133, 163] width 238 height 14
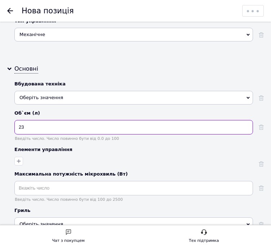
type input "23"
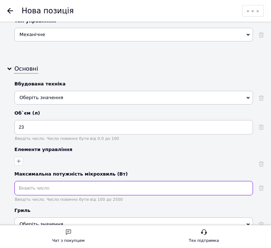
click at [166, 181] on input "text" at bounding box center [133, 188] width 238 height 14
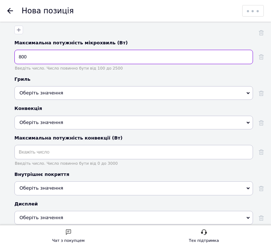
scroll to position [1291, 0]
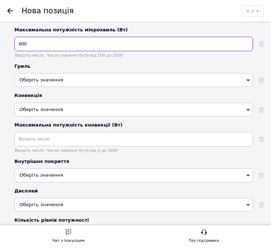
type input "800"
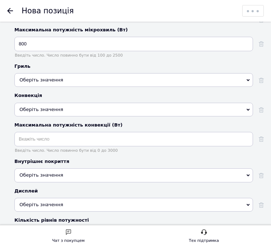
click at [141, 168] on div "Оберіть значення" at bounding box center [133, 175] width 238 height 14
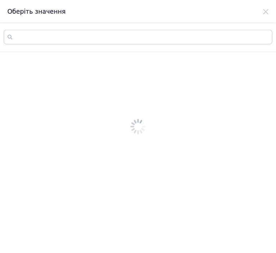
scroll to position [0, 0]
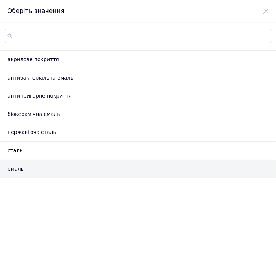
click at [58, 175] on li "емаль" at bounding box center [138, 169] width 276 height 18
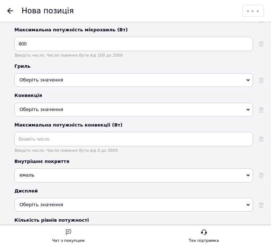
scroll to position [1327, 0]
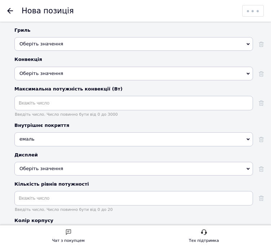
click at [82, 162] on span "Оберіть значення" at bounding box center [133, 169] width 238 height 14
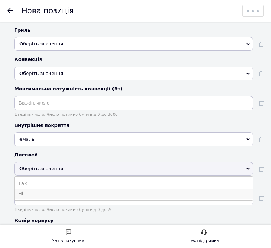
click at [51, 188] on li "Ні" at bounding box center [134, 193] width 238 height 10
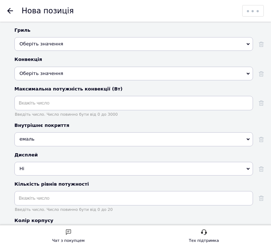
scroll to position [1363, 0]
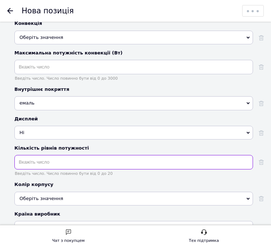
click at [87, 155] on input "text" at bounding box center [133, 162] width 238 height 14
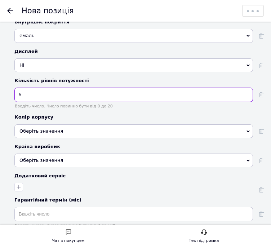
scroll to position [1435, 0]
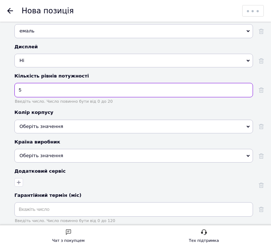
type input "5"
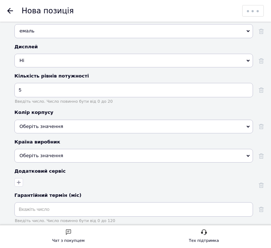
click at [60, 120] on div "Оберіть значення" at bounding box center [133, 127] width 238 height 14
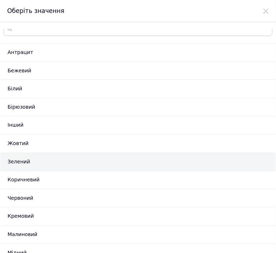
scroll to position [0, 0]
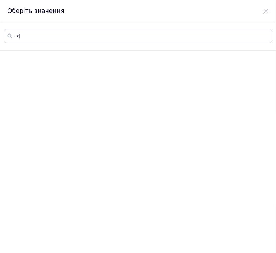
type input "x"
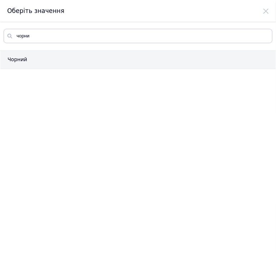
type input "чорни"
click at [40, 67] on li "Чорний" at bounding box center [138, 60] width 276 height 18
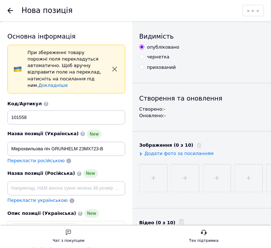
scroll to position [1435, 0]
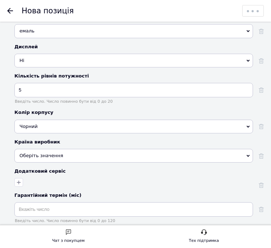
click at [113, 149] on div "Оберіть значення" at bounding box center [133, 156] width 238 height 14
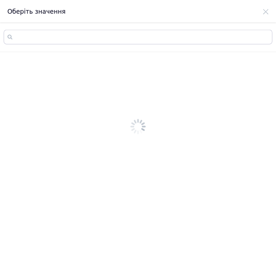
scroll to position [0, 0]
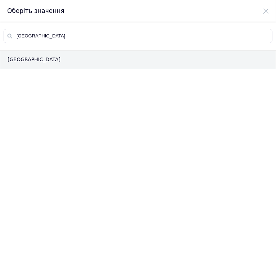
type input "[GEOGRAPHIC_DATA]"
click at [72, 59] on li "[GEOGRAPHIC_DATA]" at bounding box center [138, 60] width 276 height 18
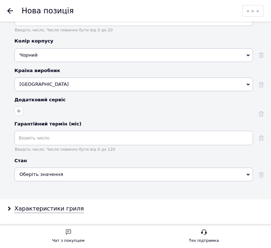
scroll to position [1507, 0]
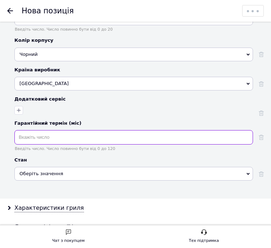
click at [67, 130] on input "text" at bounding box center [133, 137] width 238 height 14
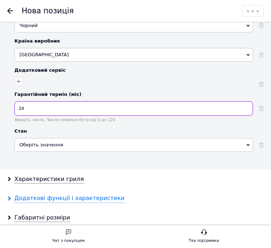
scroll to position [1579, 0]
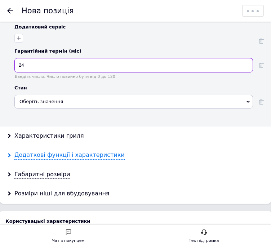
type input "24"
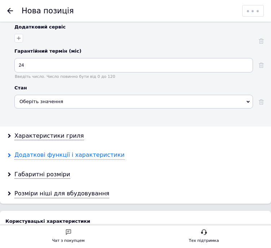
click at [69, 151] on div "Додаткові функції і характеристики" at bounding box center [69, 155] width 110 height 8
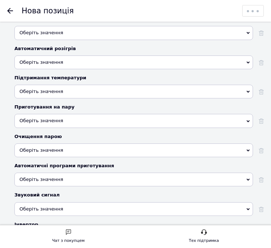
scroll to position [1795, 0]
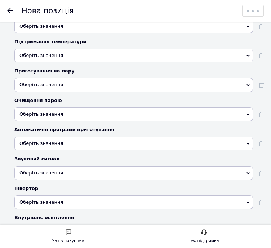
click at [121, 166] on span "Оберіть значення" at bounding box center [133, 173] width 238 height 14
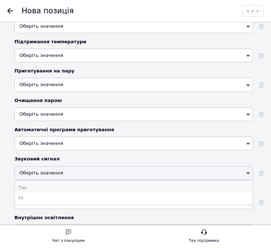
click at [111, 183] on li "Так" at bounding box center [134, 188] width 238 height 10
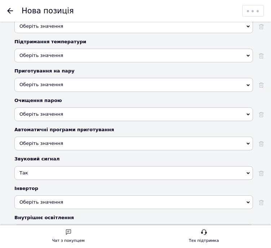
scroll to position [1831, 0]
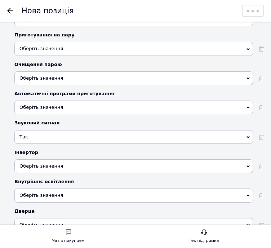
click at [131, 130] on span "Так" at bounding box center [133, 137] width 238 height 14
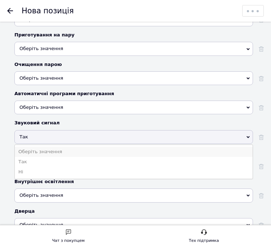
click at [123, 147] on li "Оберіть значення" at bounding box center [134, 152] width 238 height 10
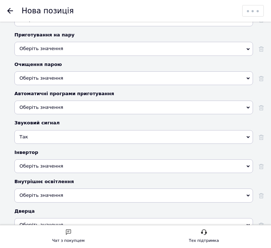
click at [130, 130] on span "Так" at bounding box center [133, 137] width 238 height 14
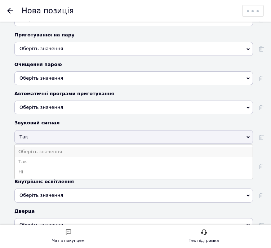
click at [118, 147] on li "Оберіть значення" at bounding box center [134, 152] width 238 height 10
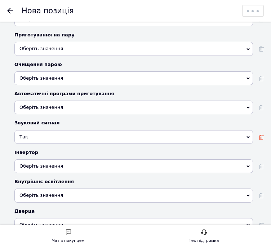
click at [261, 135] on use at bounding box center [261, 137] width 5 height 5
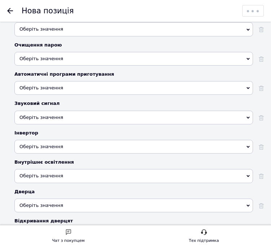
scroll to position [1867, 0]
